Goal: Transaction & Acquisition: Purchase product/service

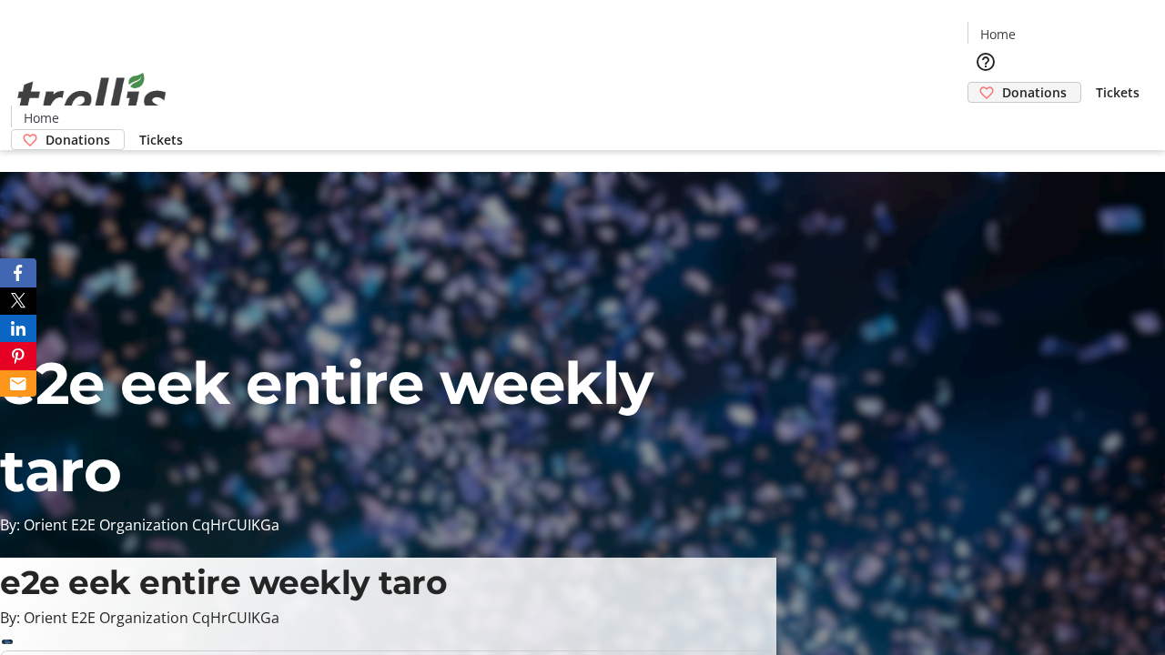
click at [1002, 83] on span "Donations" at bounding box center [1034, 92] width 65 height 19
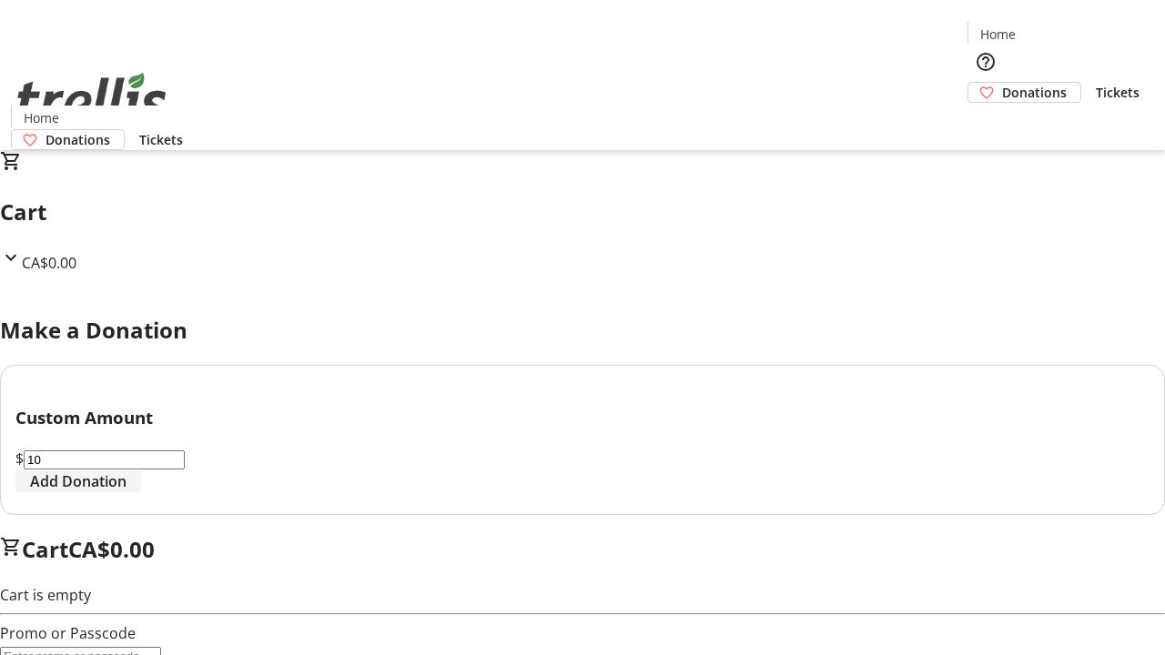
click at [127, 492] on span "Add Donation" at bounding box center [78, 482] width 96 height 22
